Goal: Information Seeking & Learning: Check status

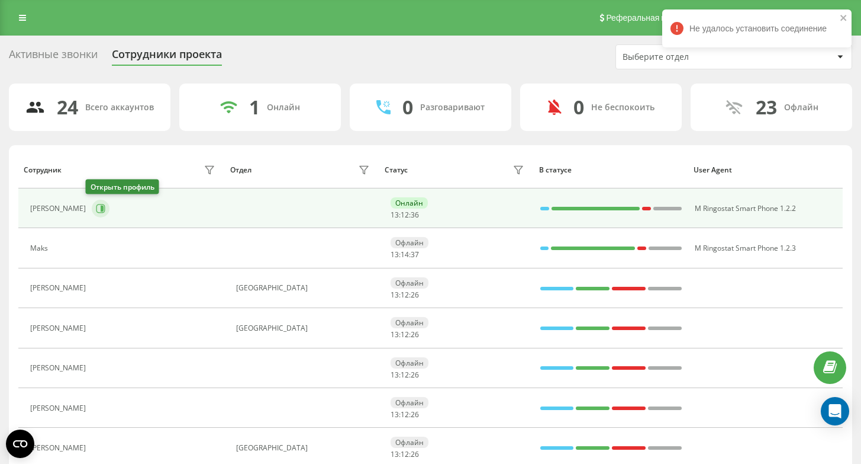
click at [96, 211] on icon at bounding box center [100, 208] width 9 height 9
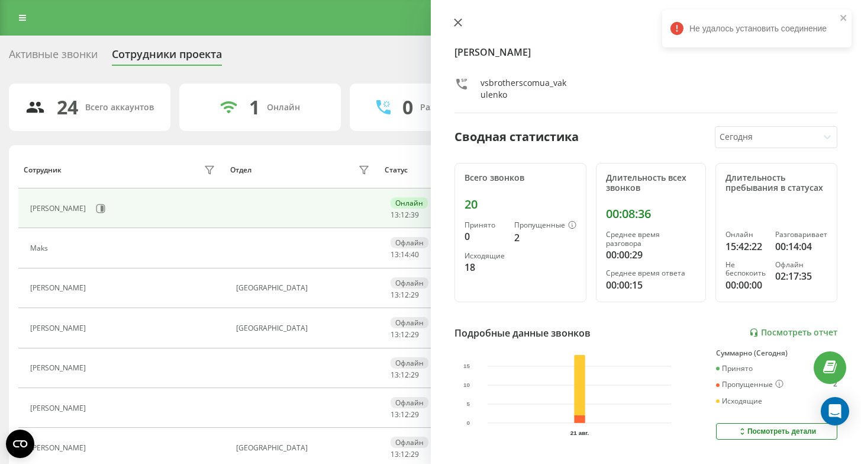
click at [458, 19] on icon at bounding box center [458, 22] width 8 height 8
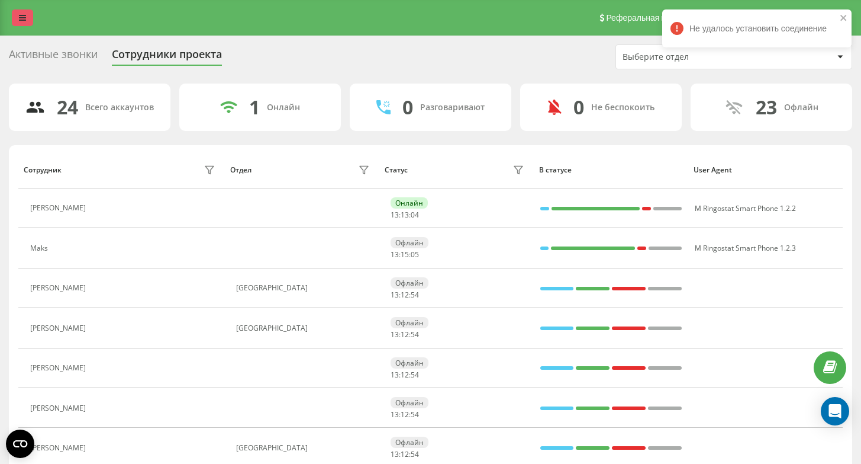
click at [30, 19] on link at bounding box center [22, 17] width 21 height 17
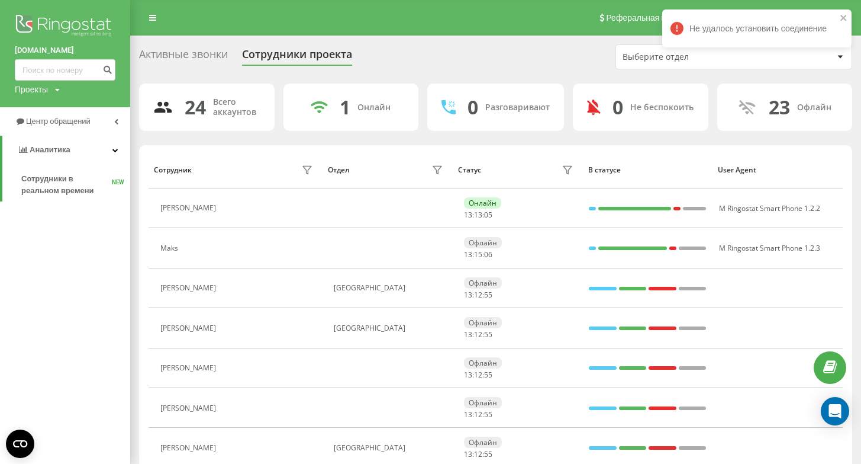
click at [63, 81] on div "vsbrothers.com.ua Проекты vsbrothers.com.ua" at bounding box center [65, 53] width 130 height 107
click at [66, 69] on input at bounding box center [65, 69] width 101 height 21
paste input "514 516 318"
type input "514 516 318"
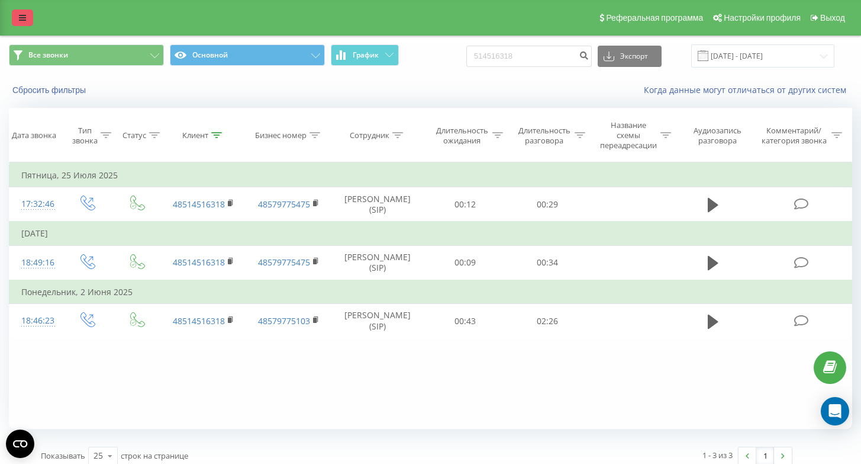
click at [17, 20] on link at bounding box center [22, 17] width 21 height 17
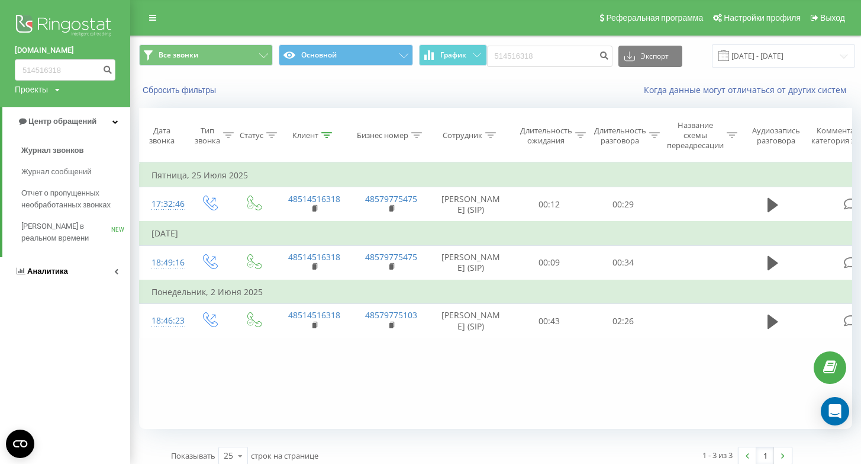
click at [64, 273] on span "Аналитика" at bounding box center [47, 270] width 41 height 9
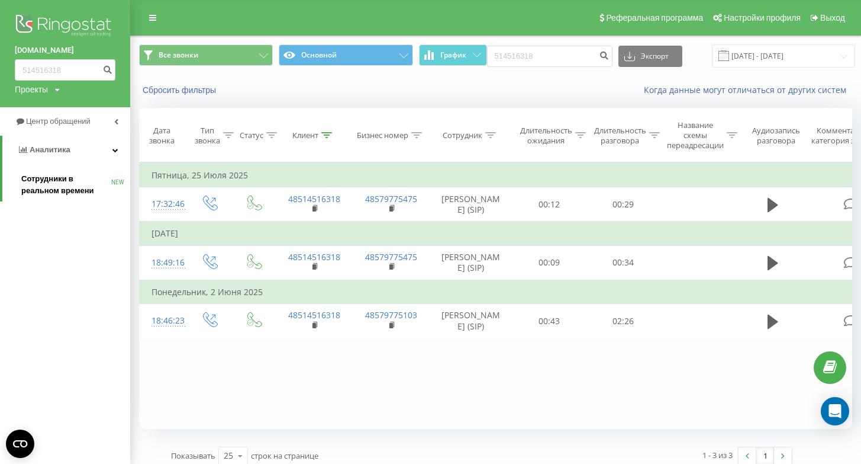
click at [53, 181] on span "Сотрудники в реальном времени" at bounding box center [66, 185] width 90 height 24
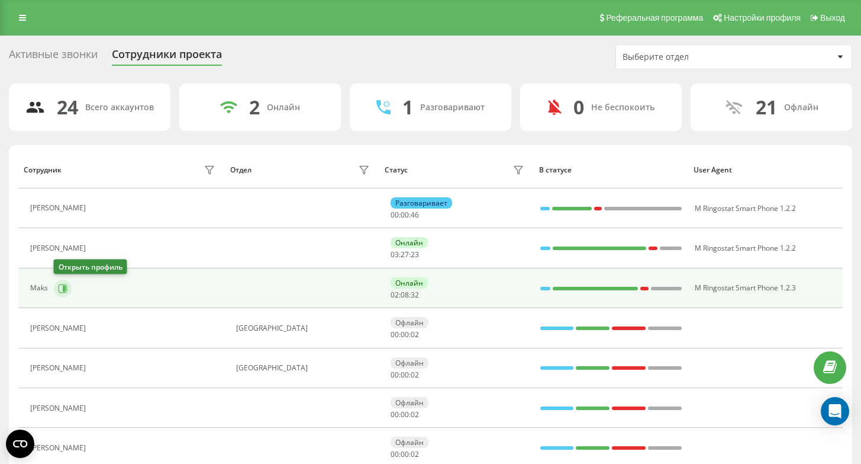
click at [55, 289] on button at bounding box center [63, 288] width 18 height 18
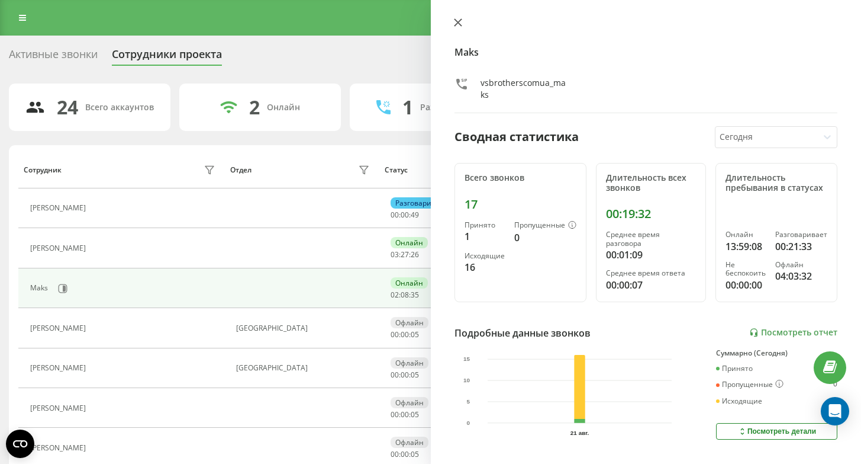
click at [461, 21] on icon at bounding box center [458, 22] width 8 height 8
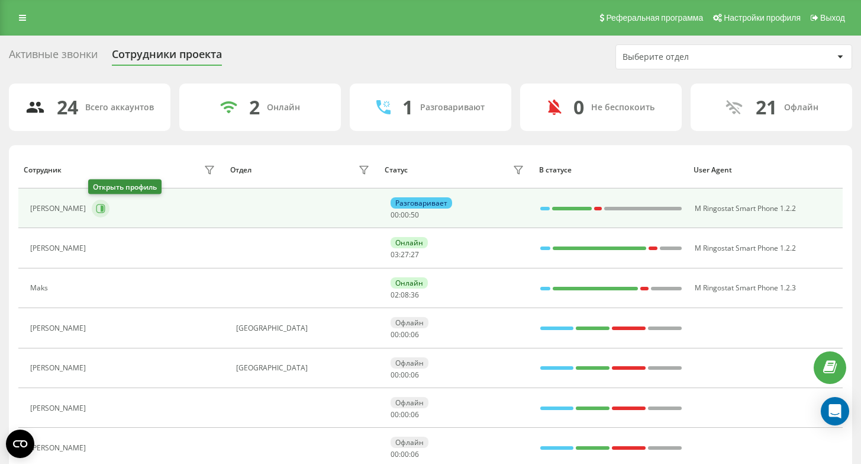
click at [99, 211] on icon at bounding box center [100, 208] width 9 height 9
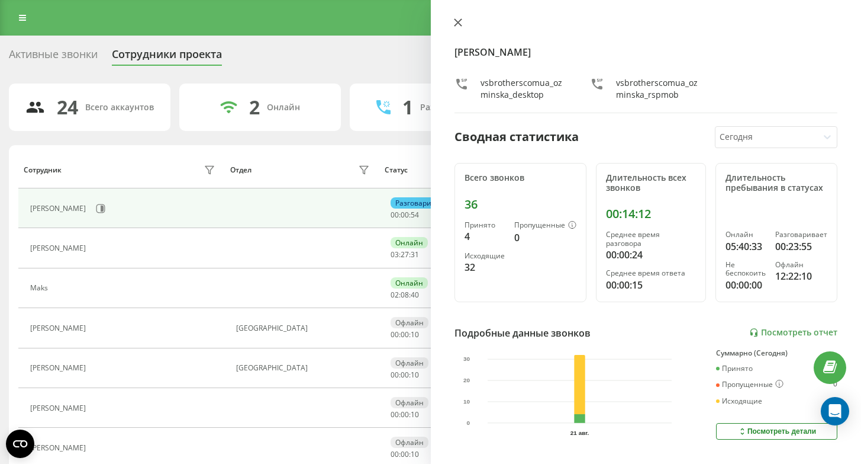
click at [458, 19] on icon at bounding box center [458, 22] width 8 height 8
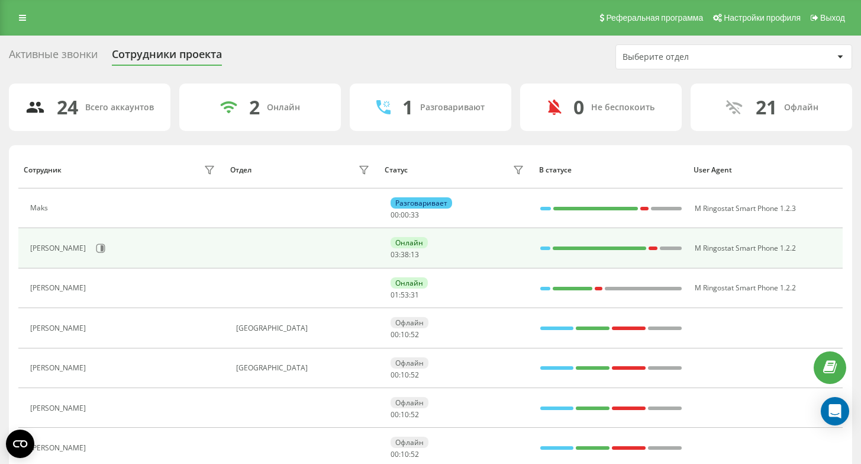
click at [92, 258] on td "[PERSON_NAME]" at bounding box center [121, 248] width 206 height 40
click at [96, 252] on icon at bounding box center [100, 248] width 9 height 9
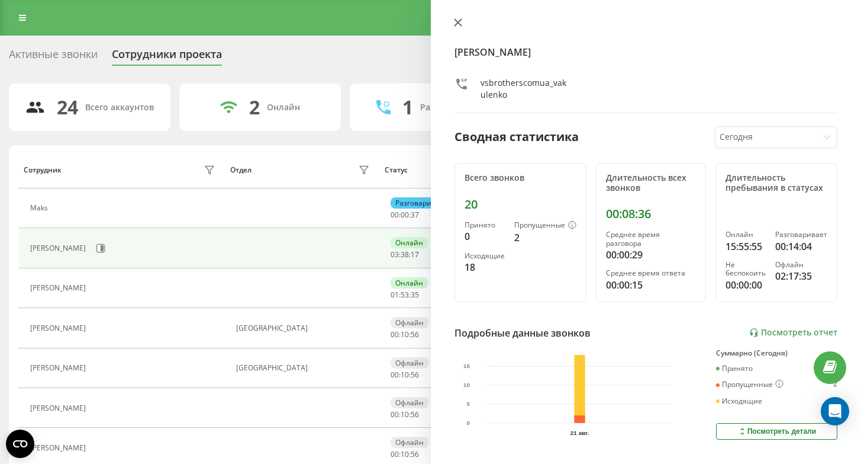
click at [461, 23] on icon at bounding box center [458, 22] width 8 height 8
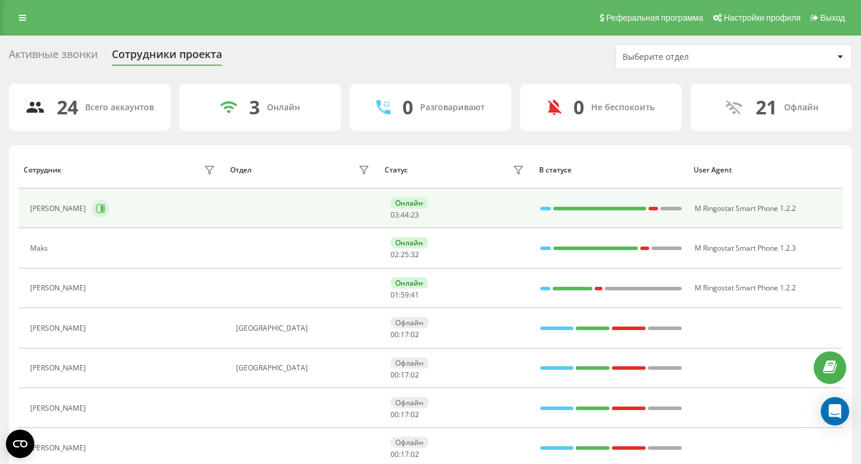
click at [96, 211] on icon at bounding box center [100, 208] width 9 height 9
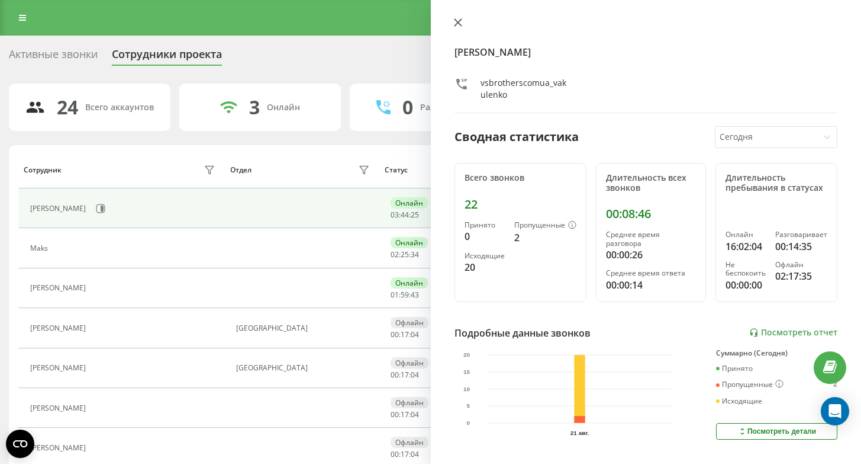
click at [462, 24] on button at bounding box center [458, 23] width 15 height 11
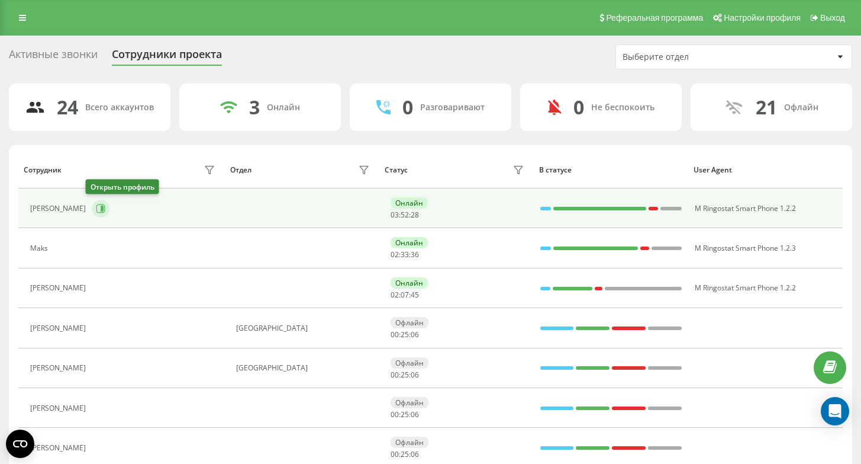
click at [98, 207] on icon at bounding box center [100, 208] width 9 height 9
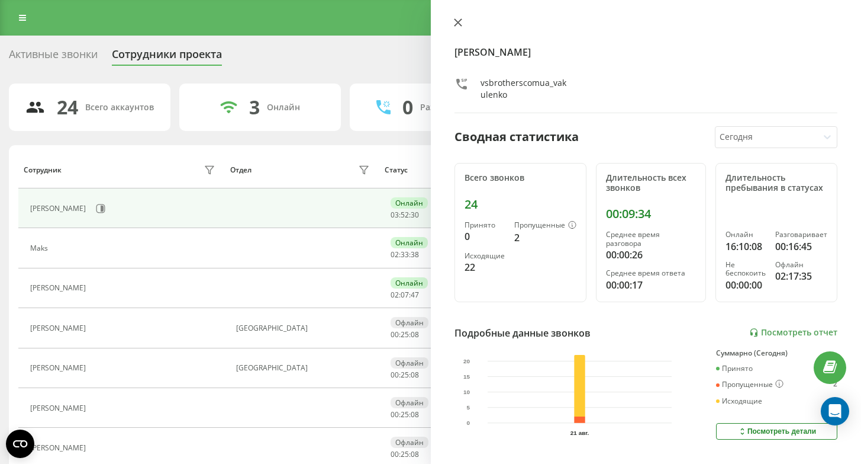
click at [458, 21] on icon at bounding box center [457, 22] width 7 height 7
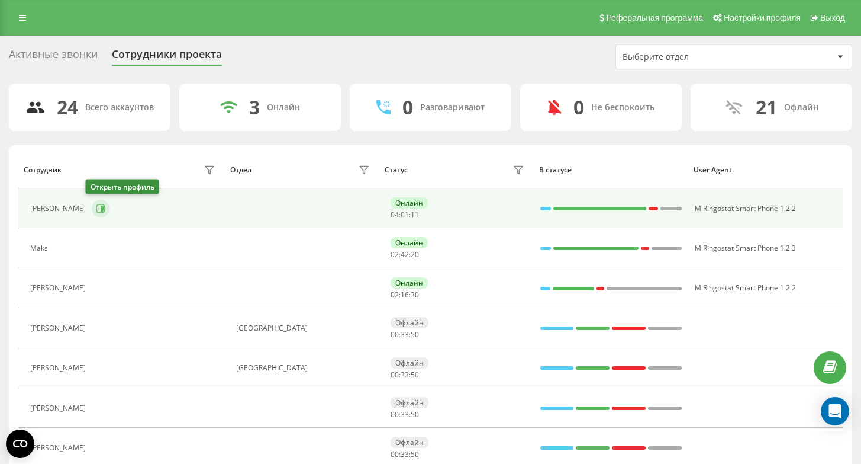
click at [101, 211] on button at bounding box center [101, 209] width 18 height 18
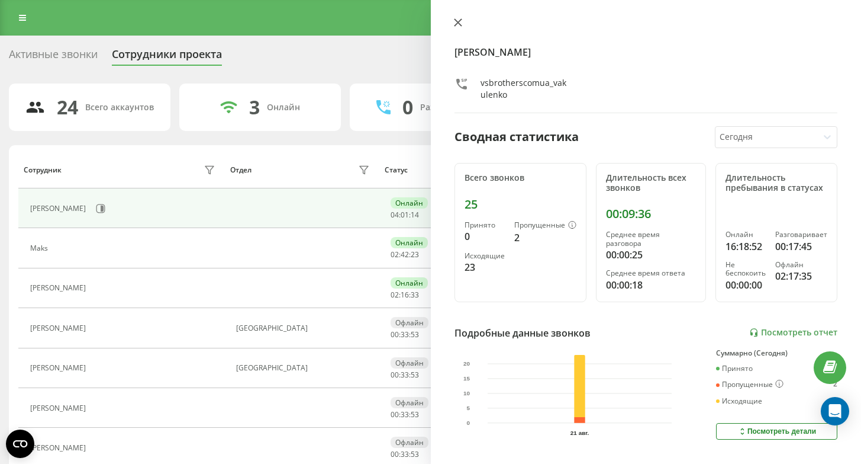
click at [456, 23] on icon at bounding box center [458, 22] width 8 height 8
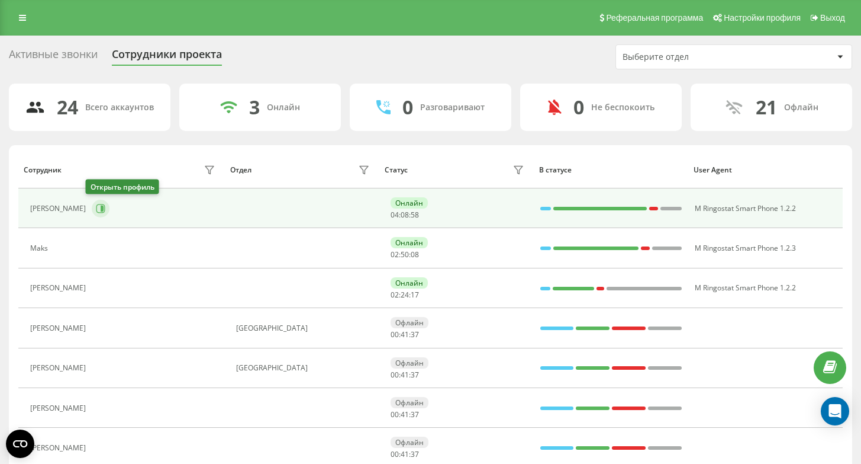
click at [95, 202] on button at bounding box center [101, 209] width 18 height 18
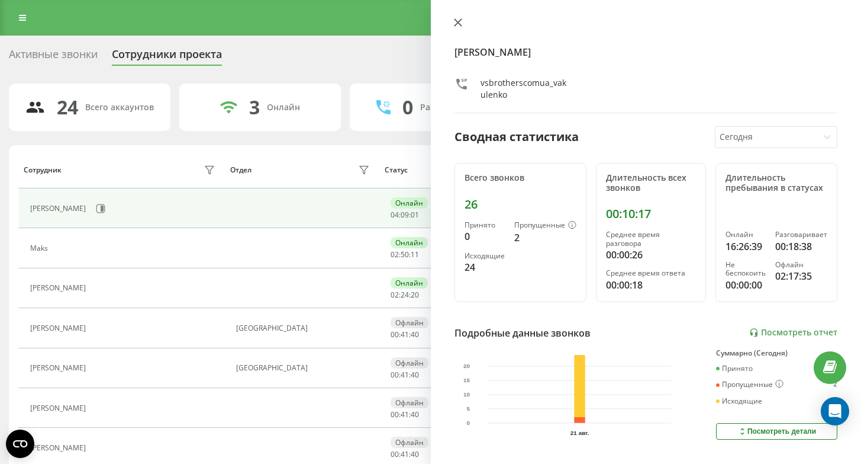
click at [460, 21] on icon at bounding box center [458, 22] width 8 height 8
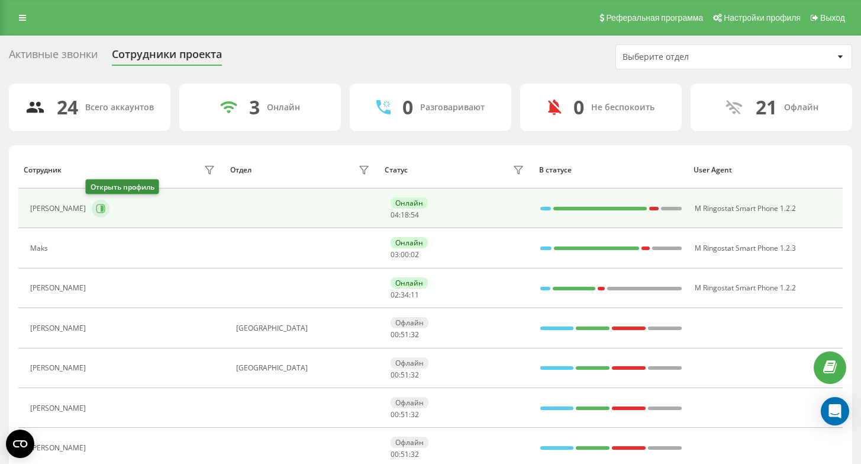
click at [101, 208] on icon at bounding box center [102, 208] width 3 height 6
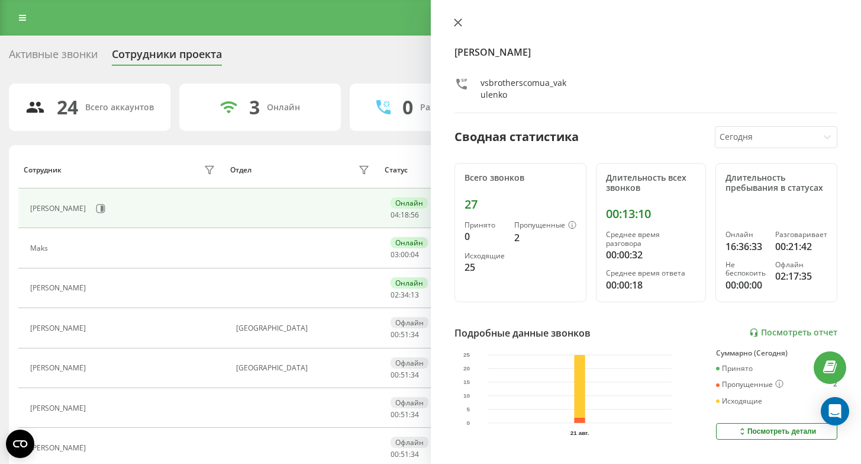
click at [463, 25] on button at bounding box center [458, 23] width 15 height 11
